Goal: Transaction & Acquisition: Purchase product/service

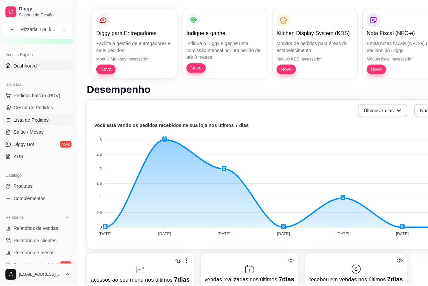
scroll to position [33, 0]
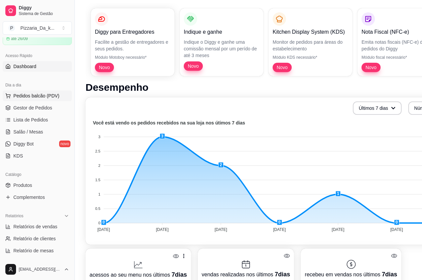
click at [46, 97] on span "Pedidos balcão (PDV)" at bounding box center [36, 96] width 46 height 7
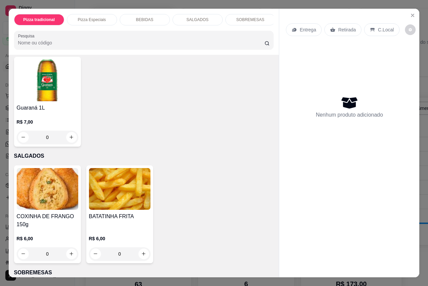
scroll to position [267, 0]
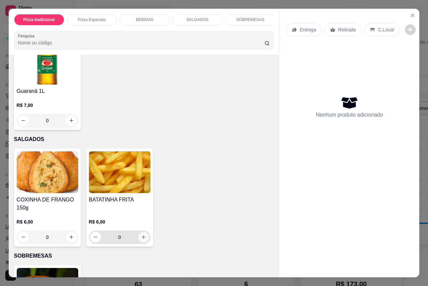
click at [142, 243] on button "increase-product-quantity" at bounding box center [143, 237] width 11 height 11
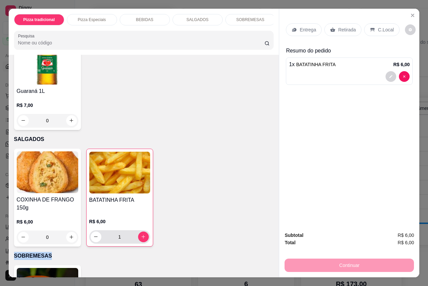
click at [142, 244] on div "1" at bounding box center [120, 236] width 58 height 13
click at [141, 239] on icon "increase-product-quantity" at bounding box center [143, 236] width 5 height 5
type input "2"
click at [300, 23] on div "Entrega" at bounding box center [304, 29] width 36 height 13
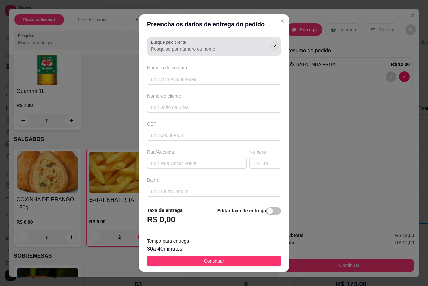
click at [271, 45] on icon "Show suggestions" at bounding box center [273, 45] width 5 height 5
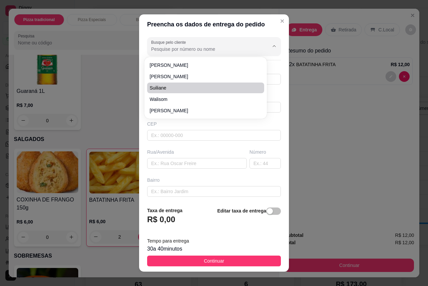
click at [216, 87] on span "Suiliane" at bounding box center [202, 88] width 105 height 7
type input "Suiliane"
type input "82996030728"
type input "Suiliane"
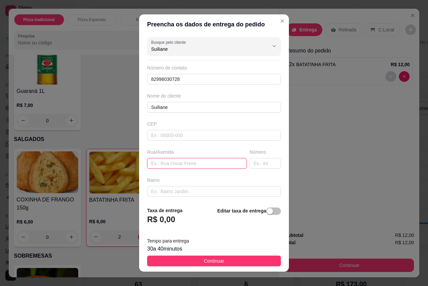
click at [212, 165] on input "text" at bounding box center [197, 163] width 100 height 11
click at [151, 163] on input "rrrR" at bounding box center [197, 163] width 100 height 11
click at [150, 162] on input "rrrR" at bounding box center [197, 163] width 100 height 11
click at [153, 162] on input "rrrR" at bounding box center [197, 163] width 100 height 11
click at [156, 162] on input "R" at bounding box center [197, 163] width 100 height 11
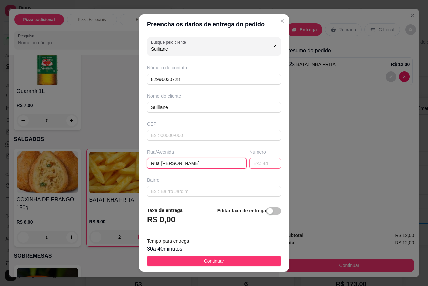
type input "Rua [PERSON_NAME]"
click at [249, 167] on input "text" at bounding box center [264, 163] width 31 height 11
type input "310"
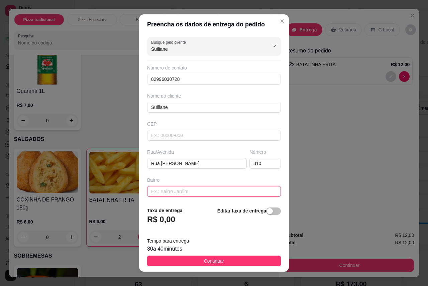
click at [203, 192] on input "text" at bounding box center [214, 191] width 134 height 11
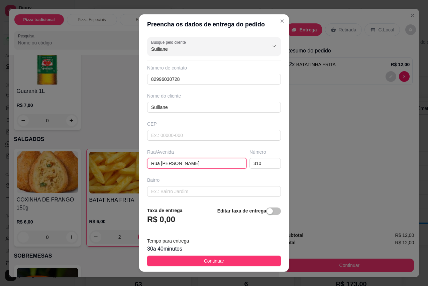
click at [222, 163] on input "Rua [PERSON_NAME]" at bounding box center [197, 163] width 100 height 11
type input "Rua [PERSON_NAME] por tras dos correios"
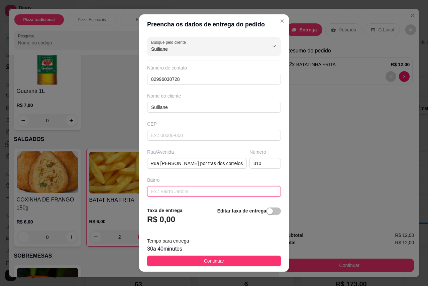
scroll to position [0, 0]
click at [192, 191] on input "text" at bounding box center [214, 191] width 134 height 11
type input "s"
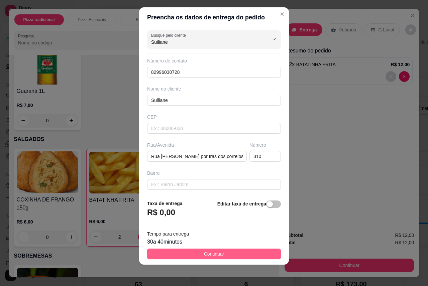
click at [219, 256] on button "Continuar" at bounding box center [214, 254] width 134 height 11
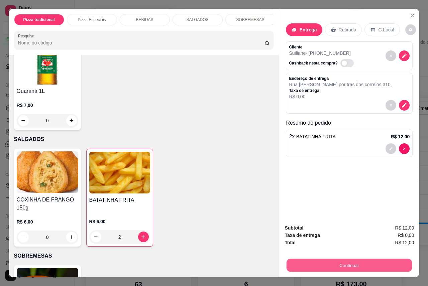
click at [317, 259] on button "Continuar" at bounding box center [348, 265] width 125 height 13
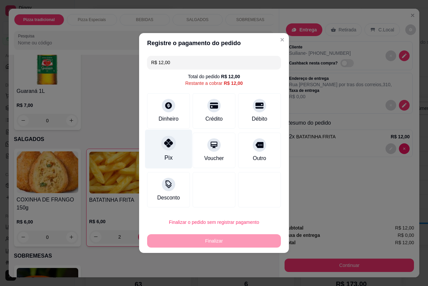
click at [172, 142] on div at bounding box center [168, 143] width 15 height 15
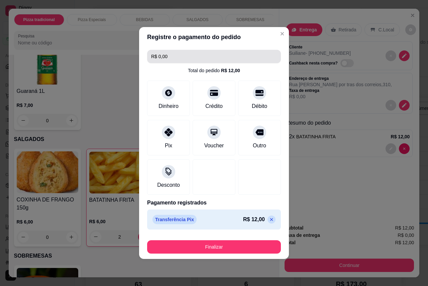
click at [217, 63] on div "R$ 0,00 Total do pedido R$ 12,00 Dinheiro Crédito Débito Pix Voucher Outro Desc…" at bounding box center [214, 139] width 150 height 185
click at [217, 61] on input "R$ 0,00" at bounding box center [214, 56] width 126 height 13
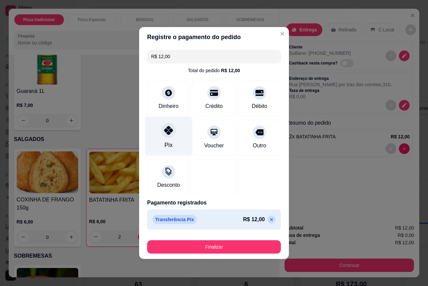
type input "R$ 12,00"
click at [161, 135] on div at bounding box center [168, 130] width 15 height 15
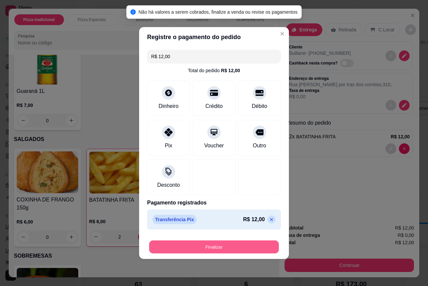
click at [175, 245] on button "Finalizar" at bounding box center [214, 247] width 130 height 13
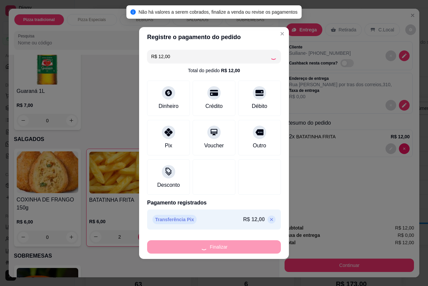
type input "0"
type input "-R$ 12,00"
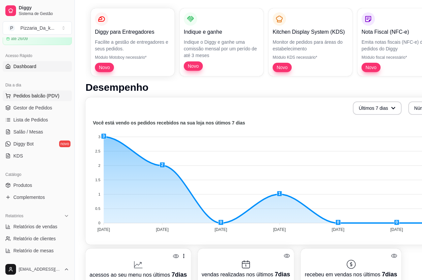
click at [25, 97] on span "Pedidos balcão (PDV)" at bounding box center [36, 96] width 46 height 7
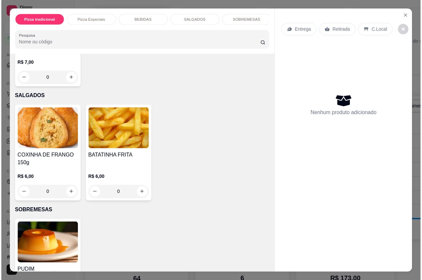
scroll to position [356, 0]
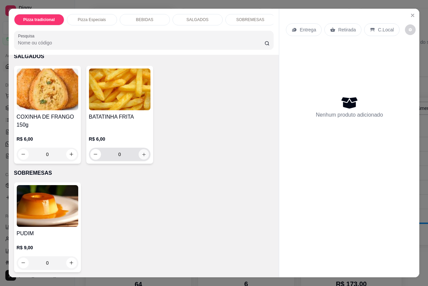
click at [142, 153] on icon "increase-product-quantity" at bounding box center [143, 154] width 5 height 5
type input "1"
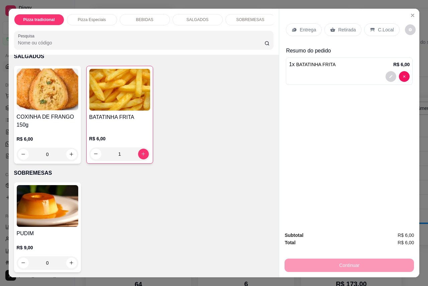
click at [330, 27] on icon at bounding box center [332, 29] width 5 height 4
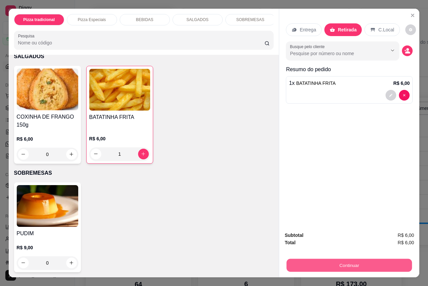
click at [327, 263] on button "Continuar" at bounding box center [348, 265] width 125 height 13
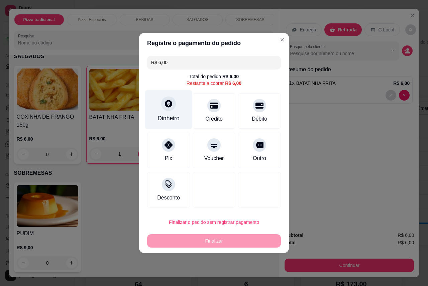
click at [167, 116] on div "Dinheiro" at bounding box center [168, 118] width 22 height 9
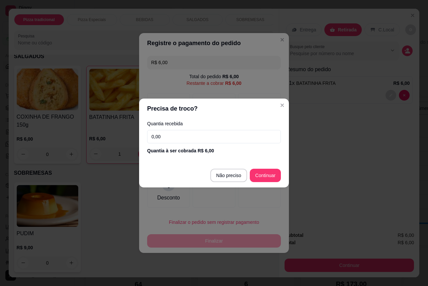
drag, startPoint x: 175, startPoint y: 136, endPoint x: 181, endPoint y: 140, distance: 6.7
click at [180, 143] on input "0,00" at bounding box center [214, 136] width 134 height 13
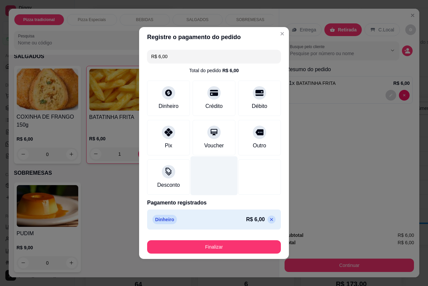
type input "R$ 0,00"
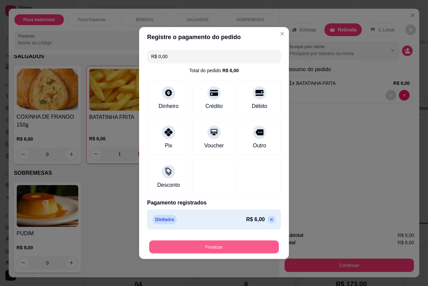
click at [217, 247] on button "Finalizar" at bounding box center [214, 247] width 130 height 13
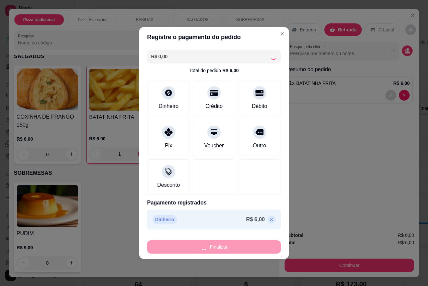
type input "0"
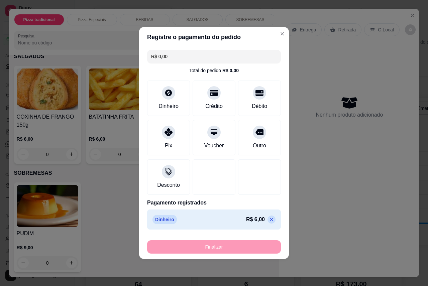
type input "-R$ 6,00"
